Goal: Task Accomplishment & Management: Complete application form

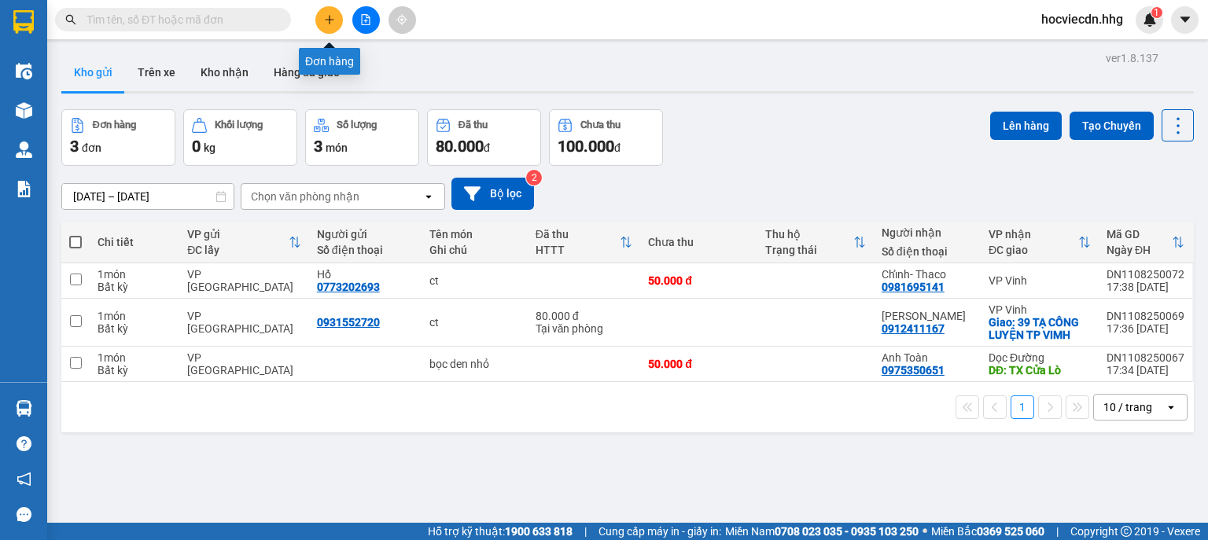
click at [327, 23] on icon "plus" at bounding box center [329, 19] width 11 height 11
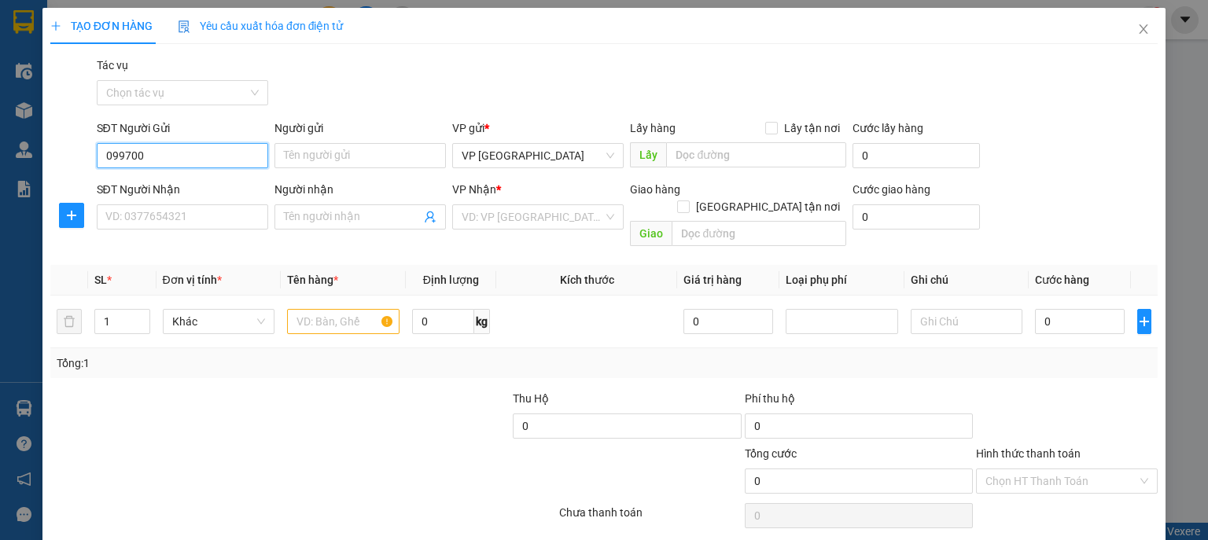
click at [217, 162] on input "099700" at bounding box center [182, 155] width 171 height 25
type input "0915970608"
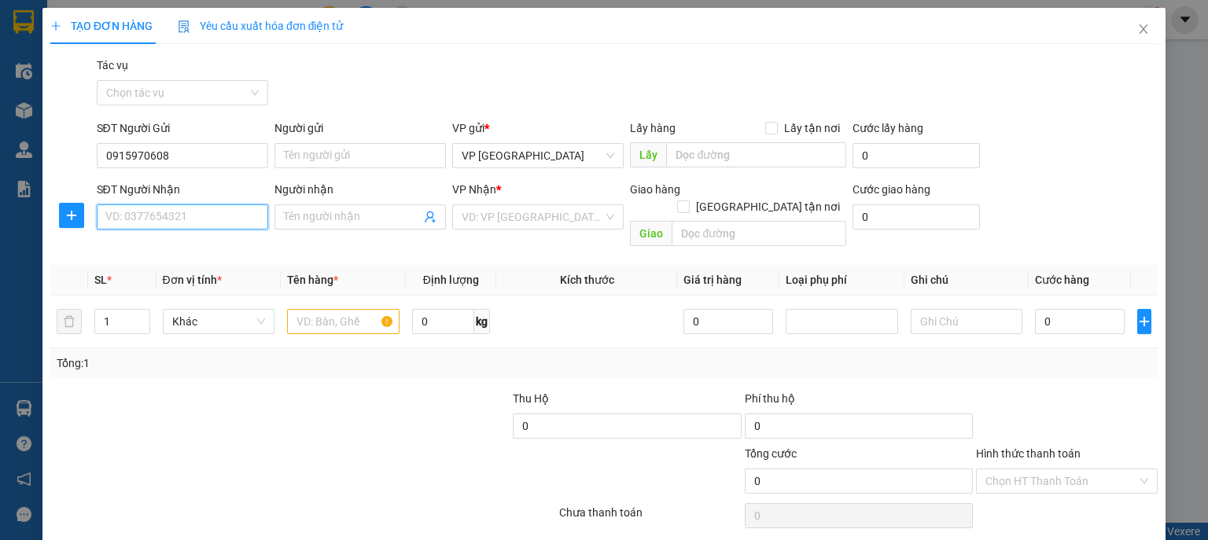
click at [210, 211] on input "SĐT Người Nhận" at bounding box center [182, 217] width 171 height 25
click at [203, 220] on input "SĐT Người Nhận" at bounding box center [182, 217] width 171 height 25
click at [208, 250] on div "0972972567 - [GEOGRAPHIC_DATA]" at bounding box center [193, 248] width 177 height 17
type input "0972972567"
type input "[PERSON_NAME]"
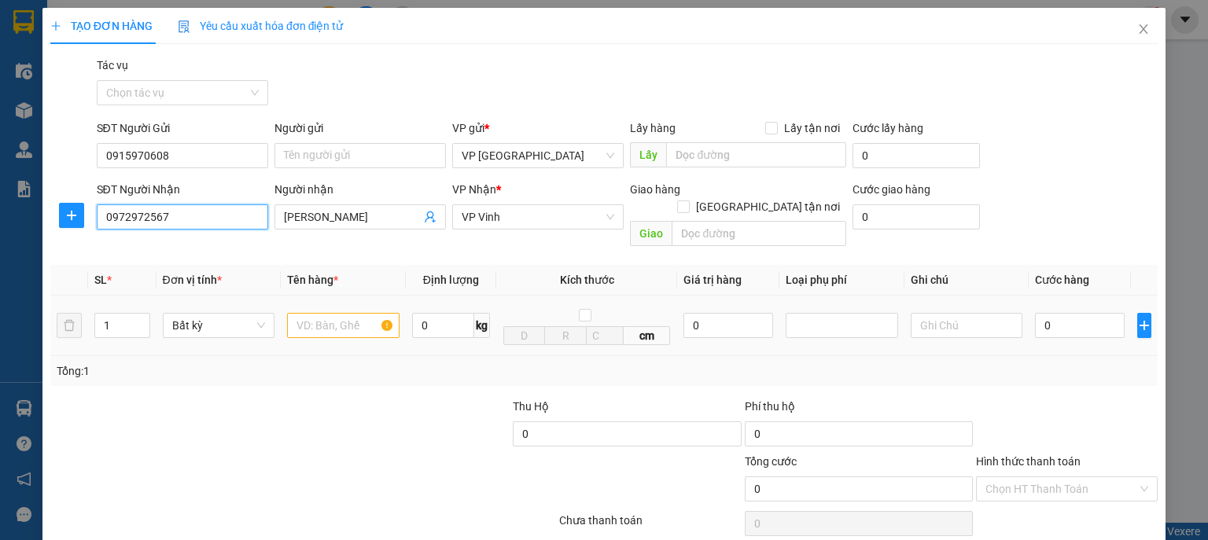
type input "0972972567"
click at [347, 313] on input "text" at bounding box center [343, 325] width 112 height 25
type input "bọc đỏ"
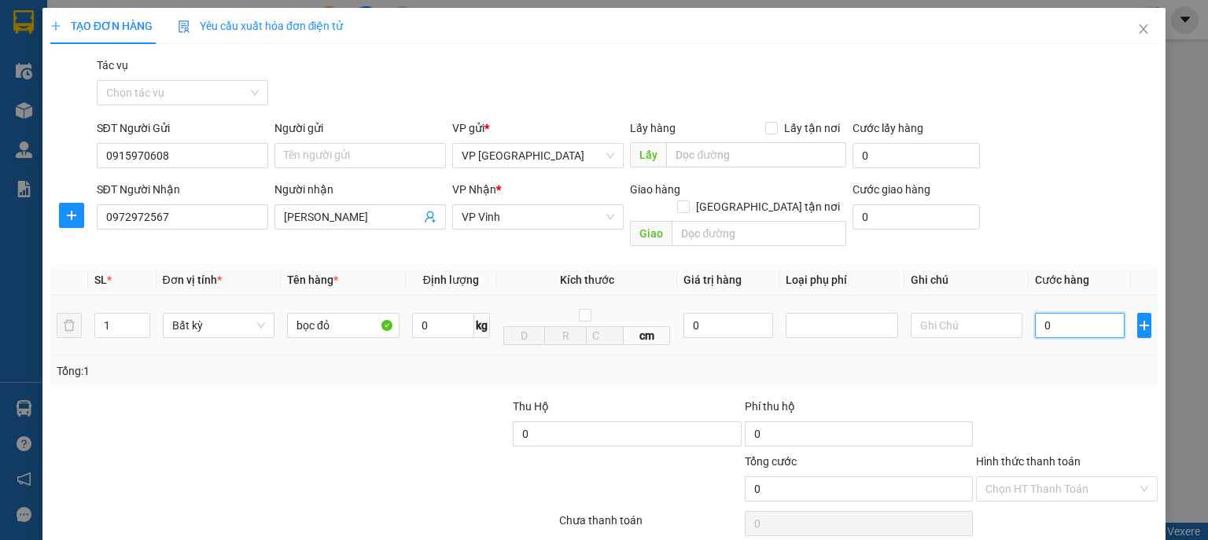
click at [1085, 313] on input "0" at bounding box center [1080, 325] width 90 height 25
type input "5"
type input "50"
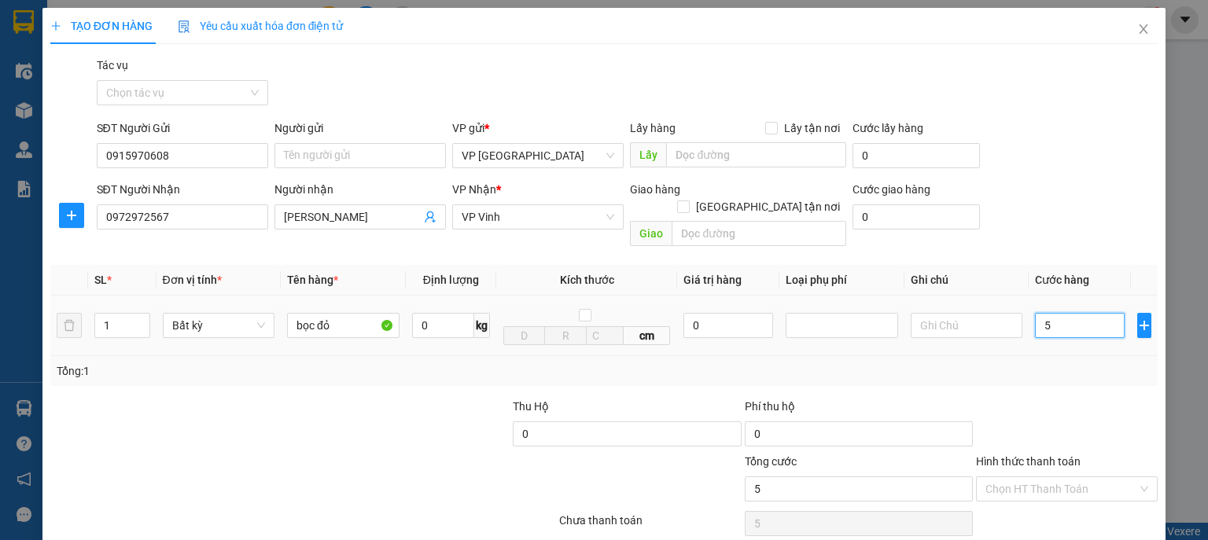
type input "50"
type input "500"
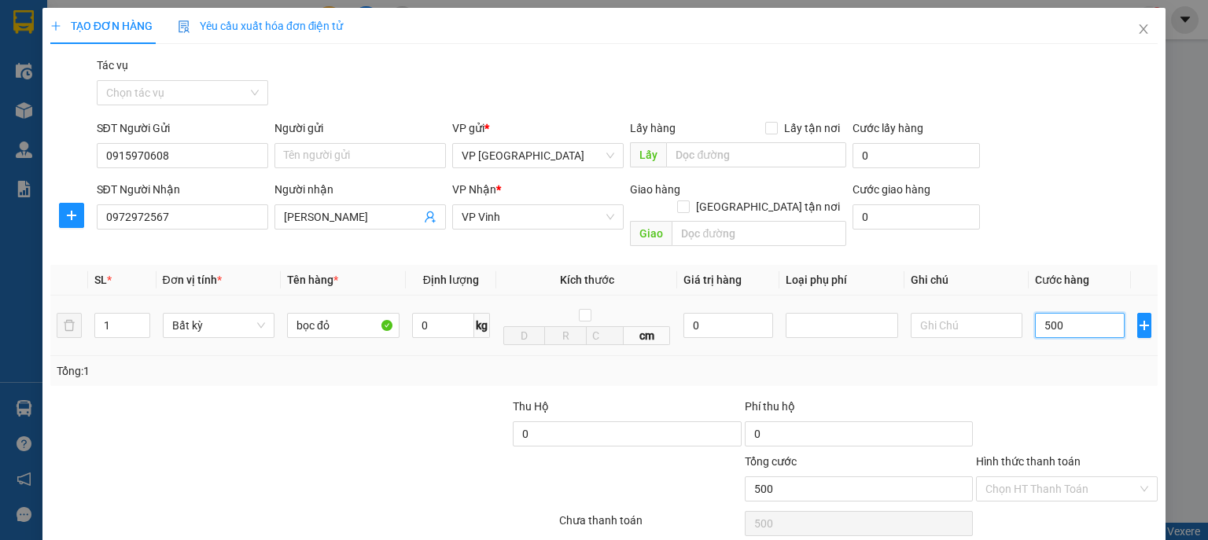
type input "5.000"
type input "50.000"
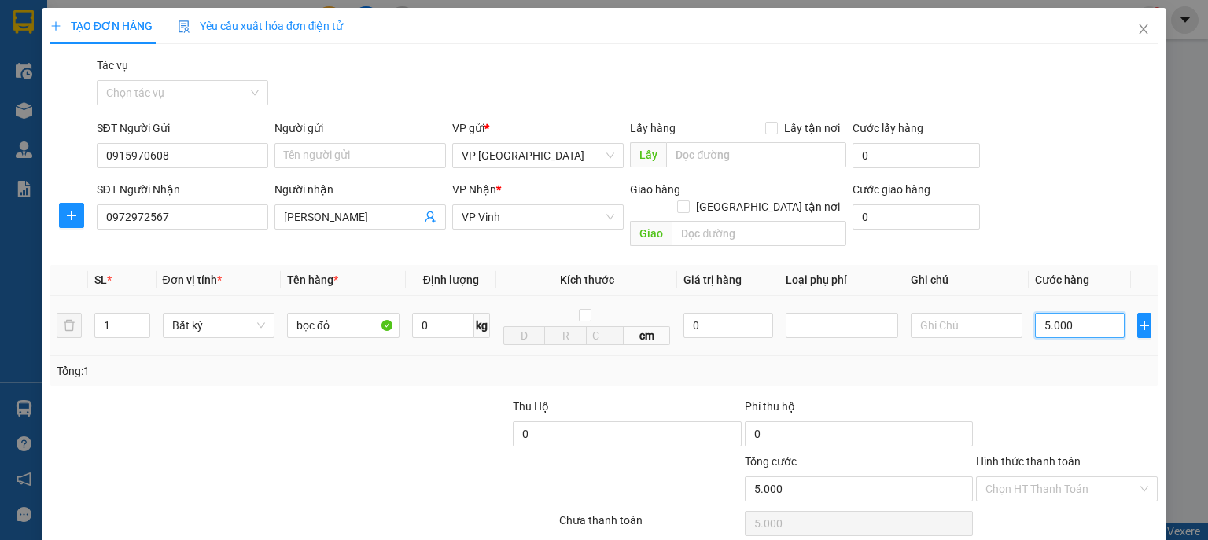
type input "50.000"
click at [1099, 477] on input "Hình thức thanh toán" at bounding box center [1062, 489] width 152 height 24
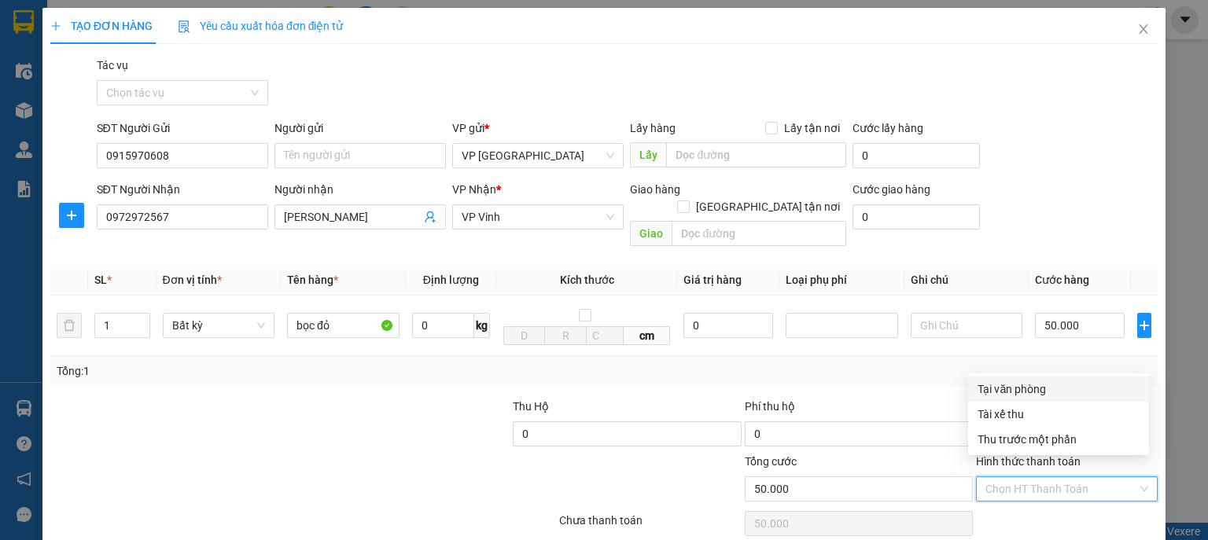
click at [1054, 389] on div "Tại văn phòng" at bounding box center [1059, 389] width 162 height 17
type input "0"
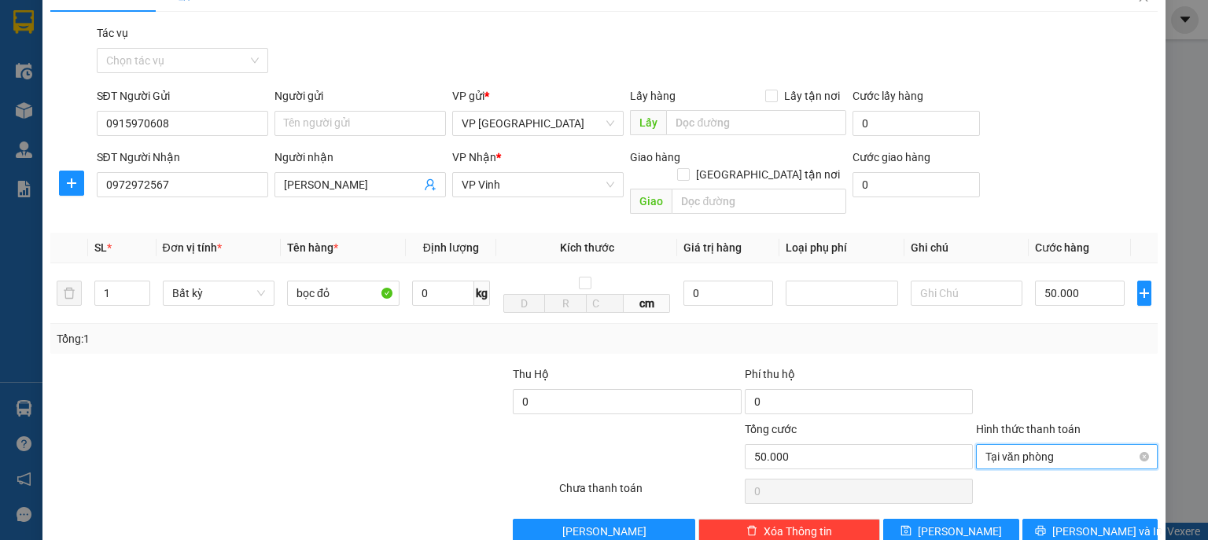
scroll to position [48, 0]
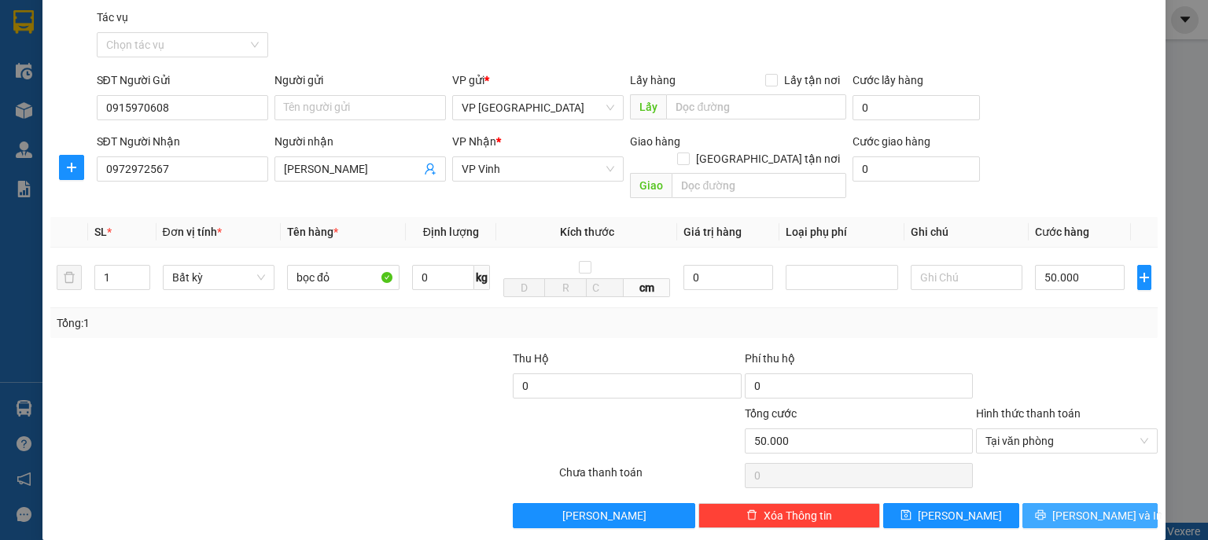
click at [1088, 507] on span "[PERSON_NAME] và In" at bounding box center [1107, 515] width 110 height 17
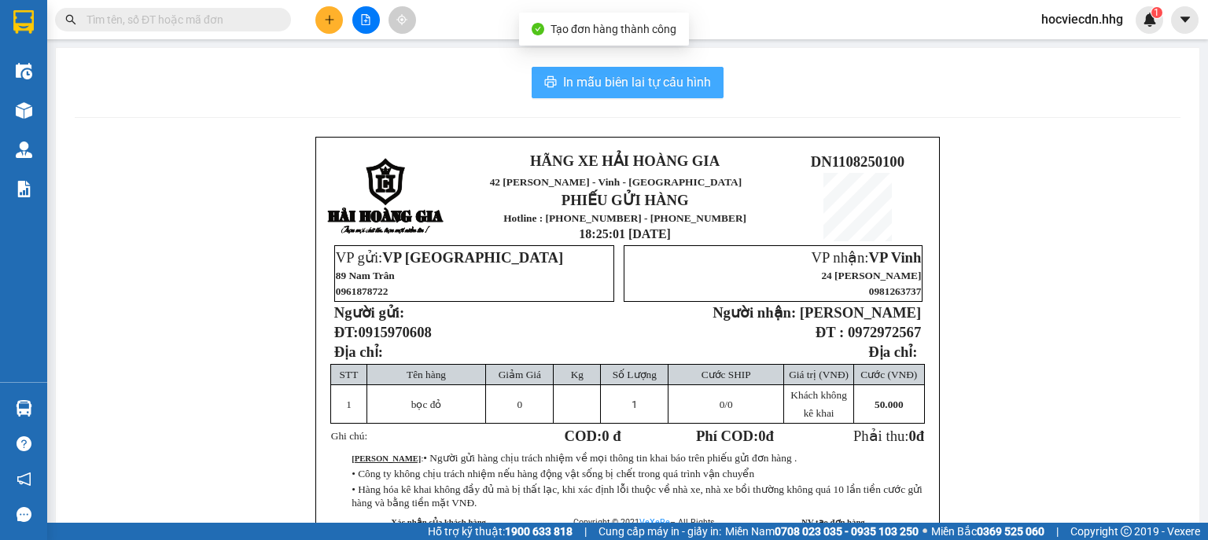
click at [595, 74] on span "In mẫu biên lai tự cấu hình" at bounding box center [637, 82] width 148 height 20
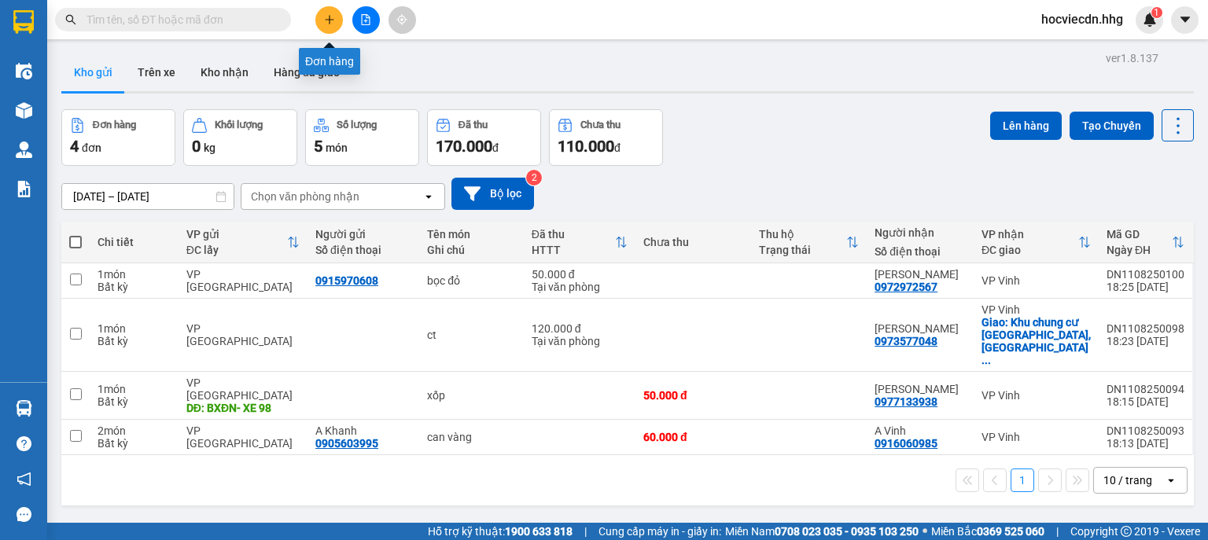
click at [326, 20] on icon "plus" at bounding box center [329, 19] width 11 height 11
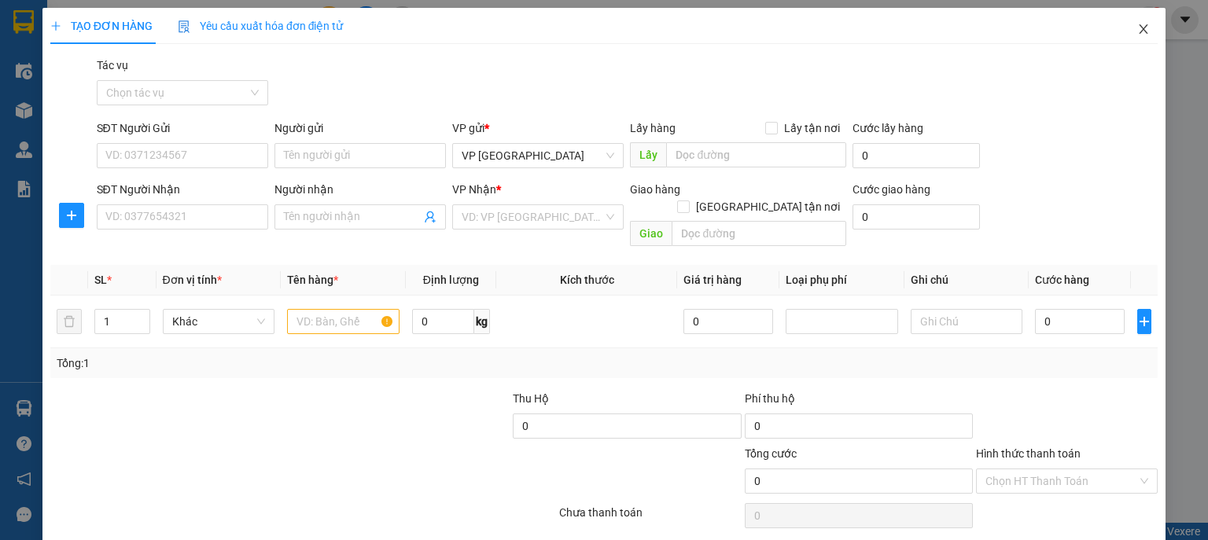
click at [1142, 35] on span "Close" at bounding box center [1144, 30] width 44 height 44
